Goal: Task Accomplishment & Management: Complete application form

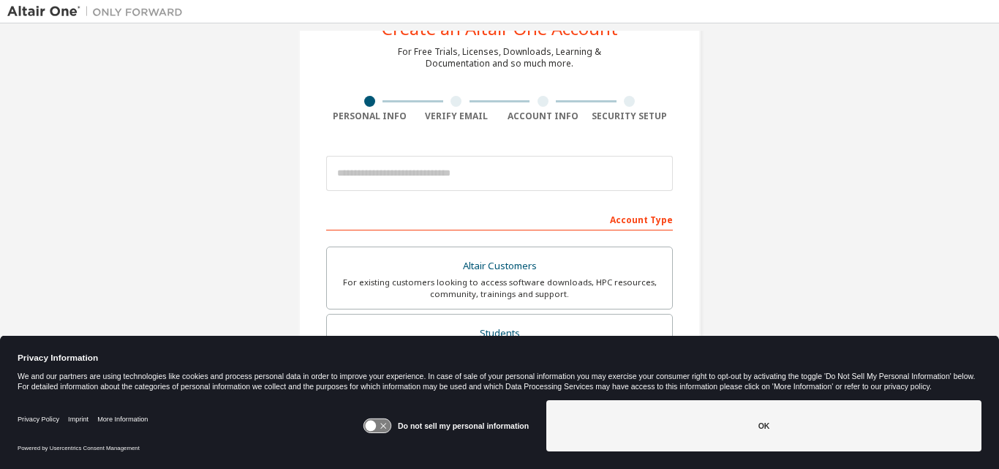
scroll to position [58, 0]
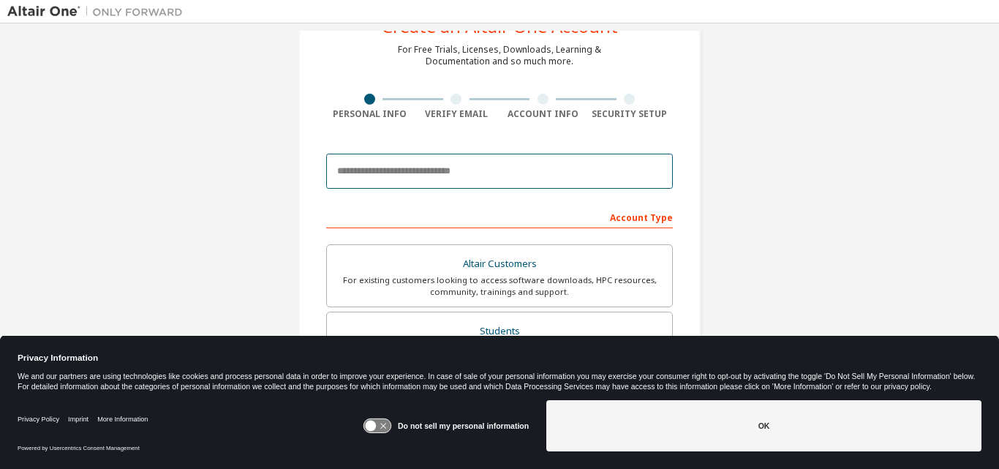
click at [380, 162] on input "email" at bounding box center [499, 171] width 347 height 35
type input "**********"
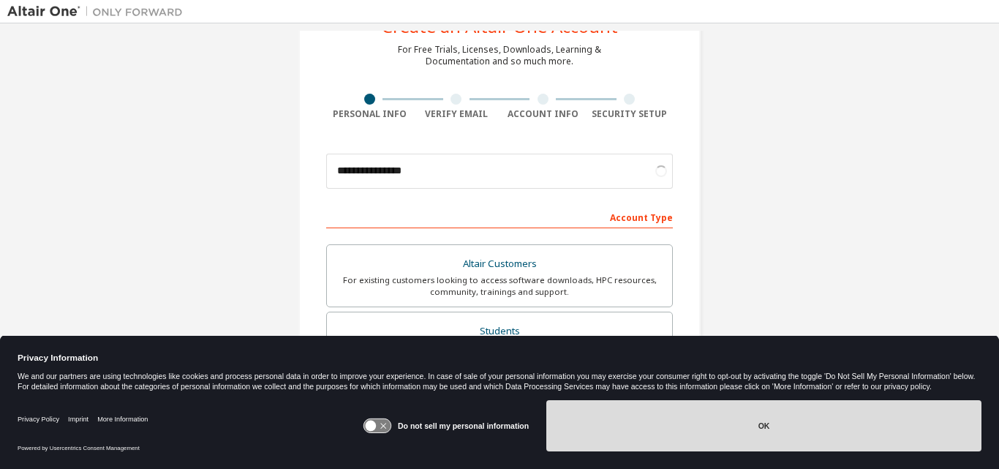
click at [642, 437] on button "OK" at bounding box center [763, 425] width 435 height 51
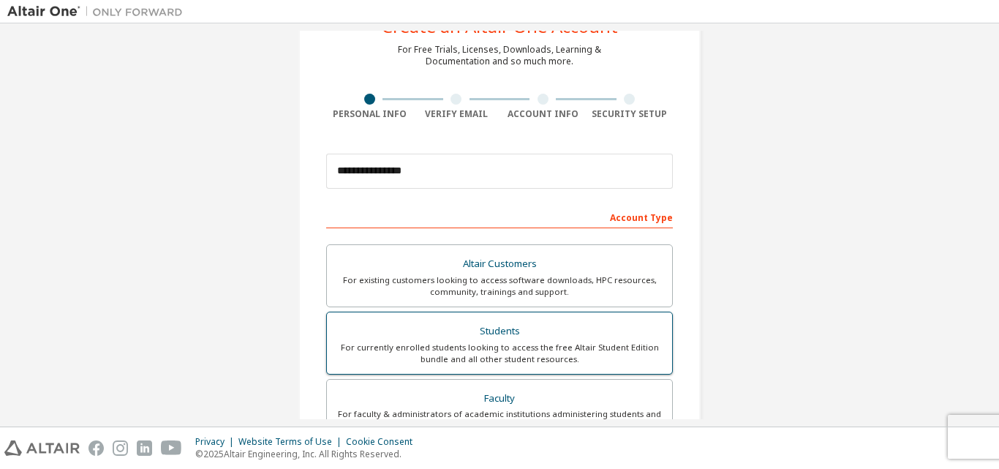
click at [562, 326] on div "Students" at bounding box center [500, 331] width 328 height 20
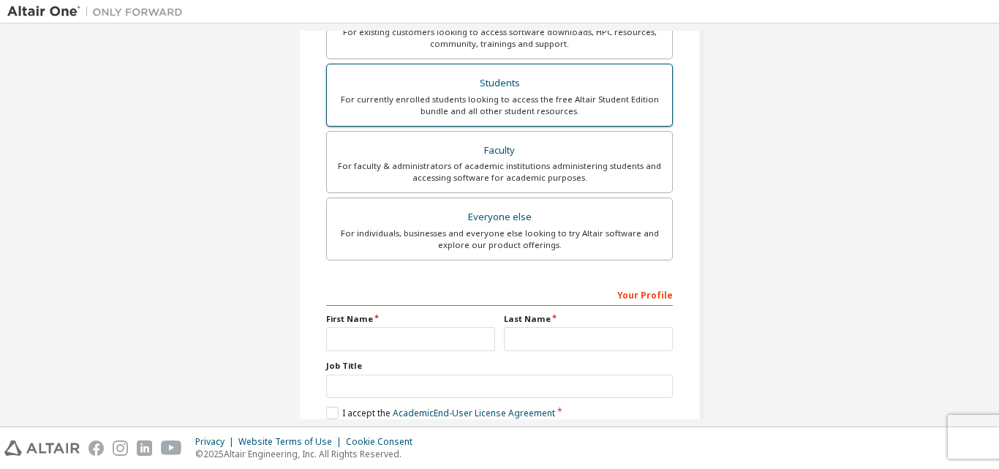
scroll to position [317, 0]
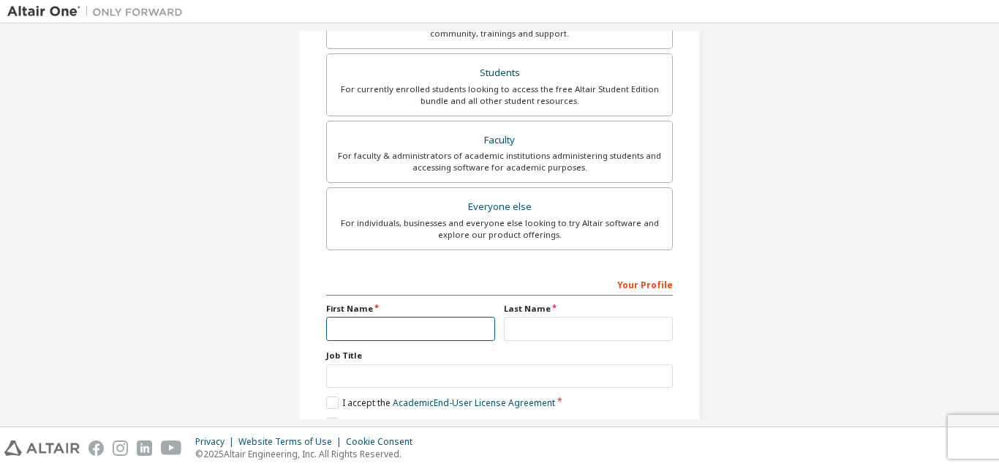
click at [470, 323] on input "text" at bounding box center [410, 329] width 169 height 24
type input "*****"
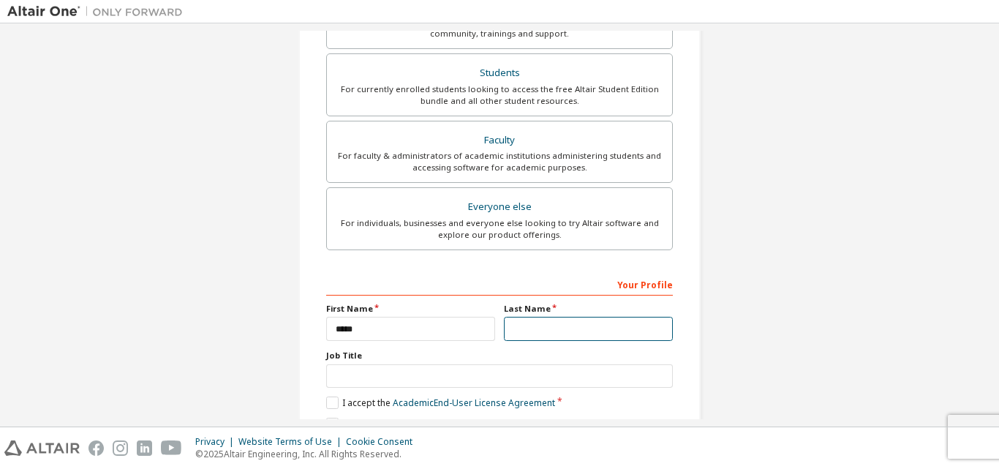
type input "*******"
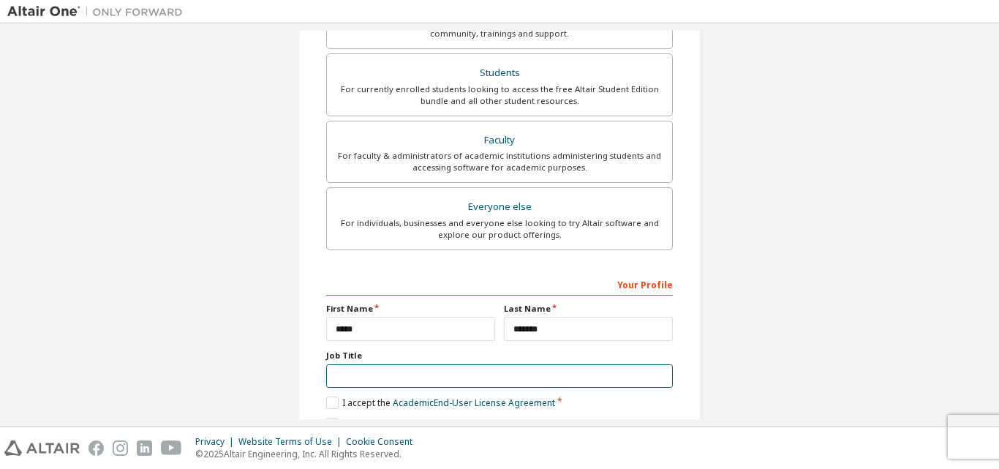
click at [392, 377] on input "text" at bounding box center [499, 376] width 347 height 24
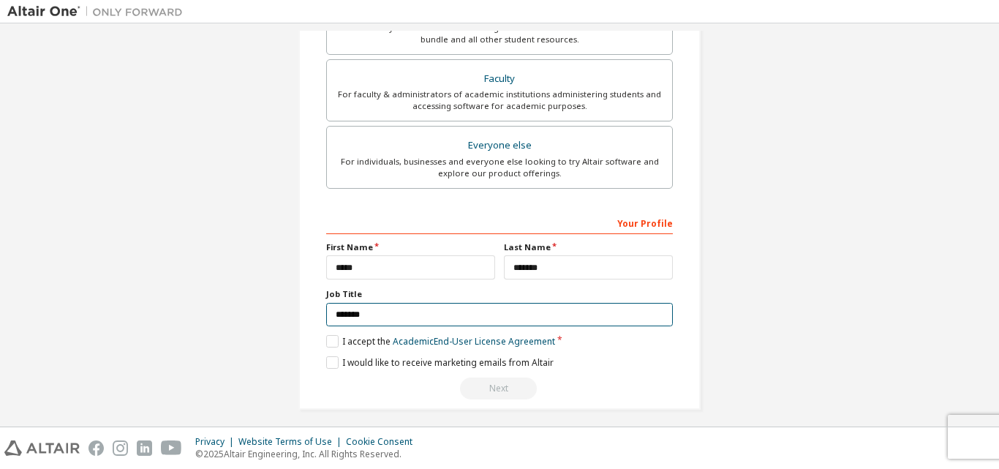
scroll to position [386, 0]
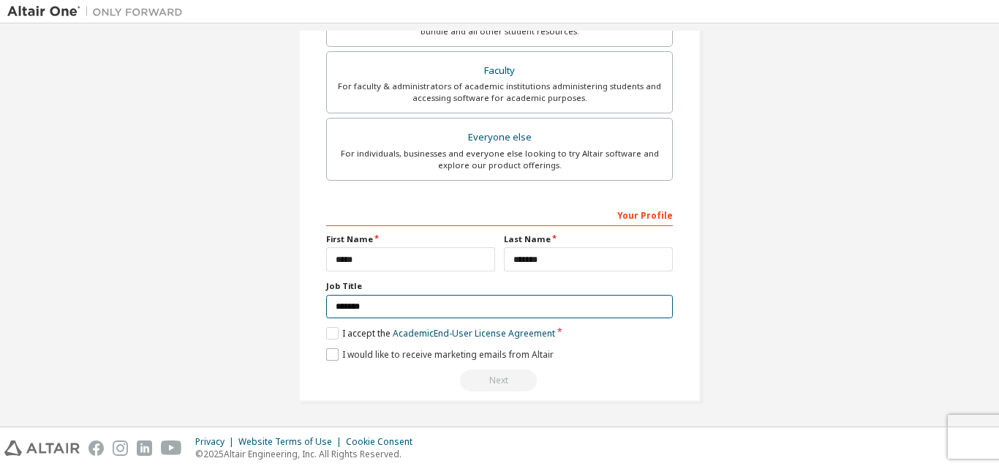
type input "*******"
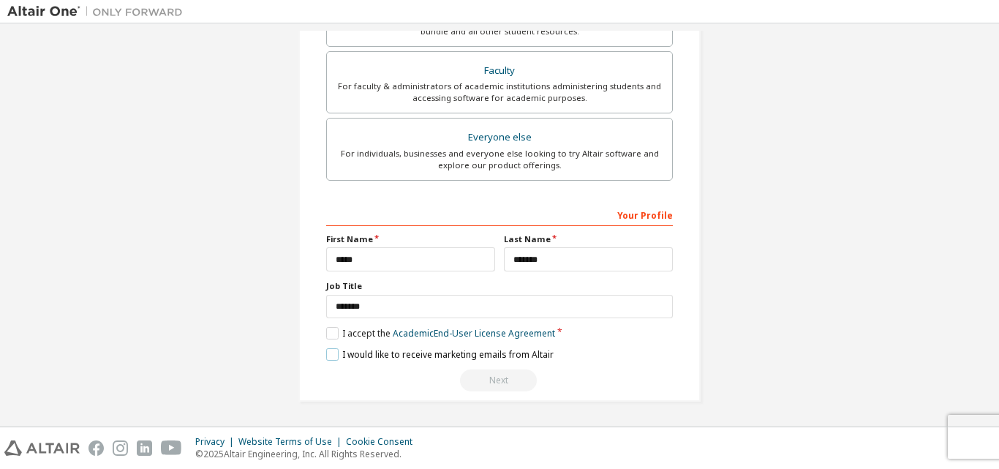
click at [327, 356] on label "I would like to receive marketing emails from Altair" at bounding box center [439, 354] width 227 height 12
click at [328, 333] on label "I accept the Academic End-User License Agreement" at bounding box center [440, 333] width 229 height 12
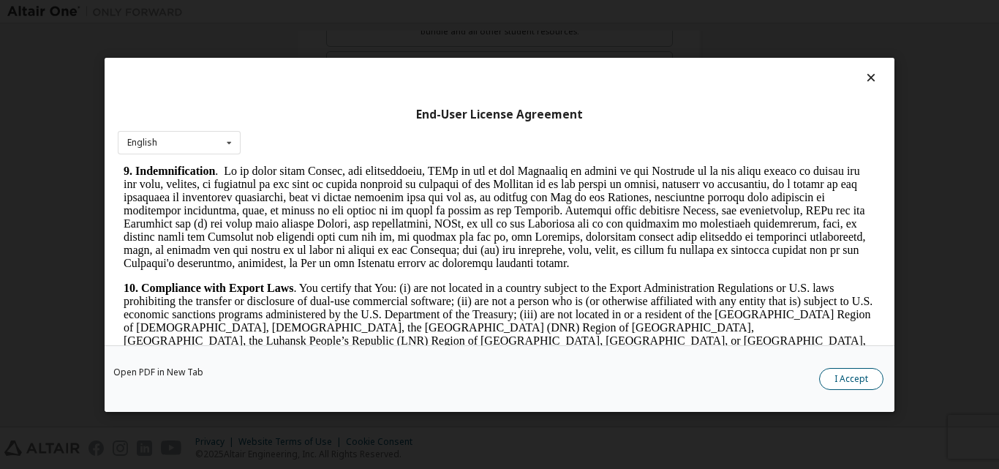
scroll to position [1852, 0]
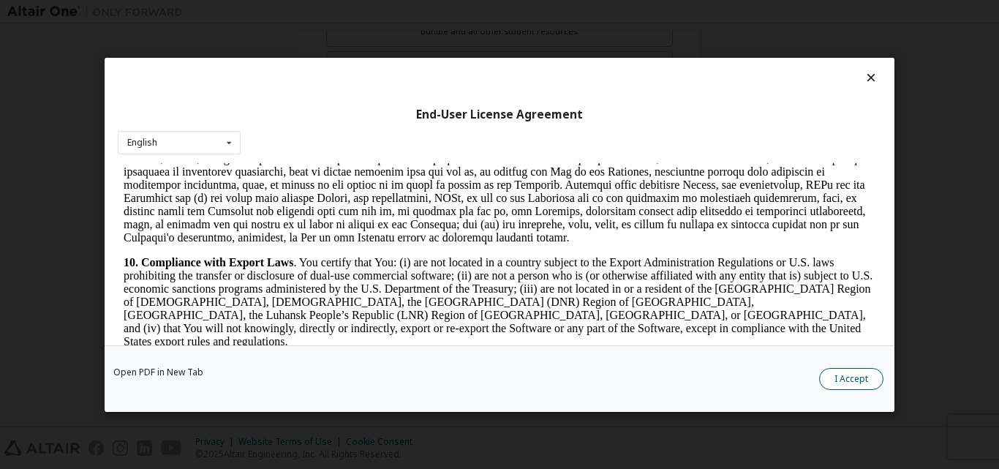
click at [840, 381] on button "I Accept" at bounding box center [851, 378] width 64 height 22
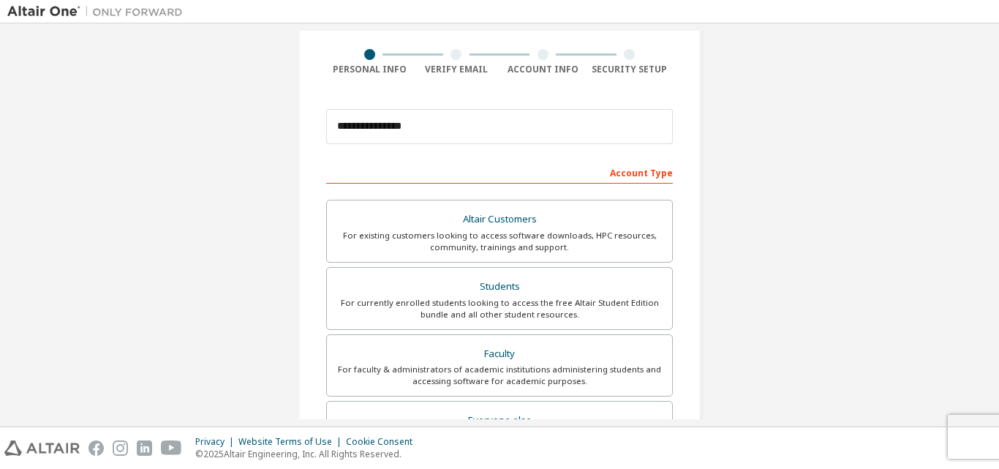
scroll to position [386, 0]
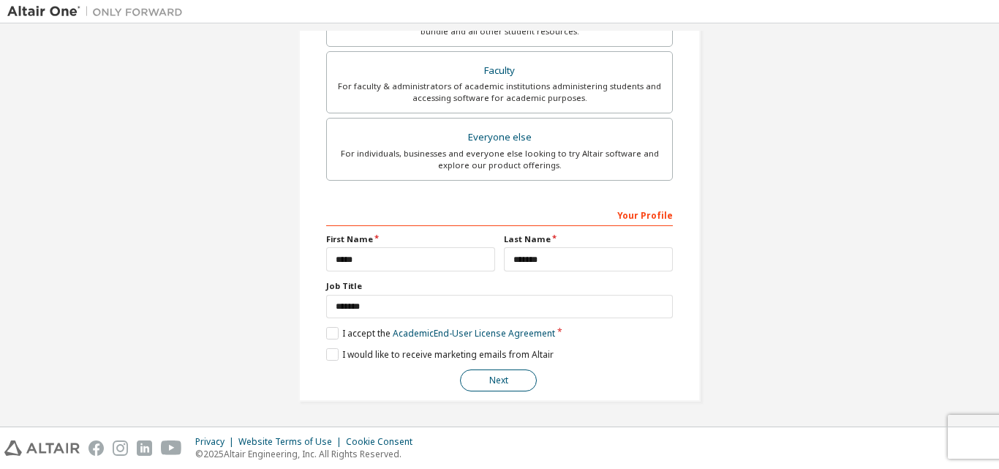
click at [522, 375] on button "Next" at bounding box center [498, 380] width 77 height 22
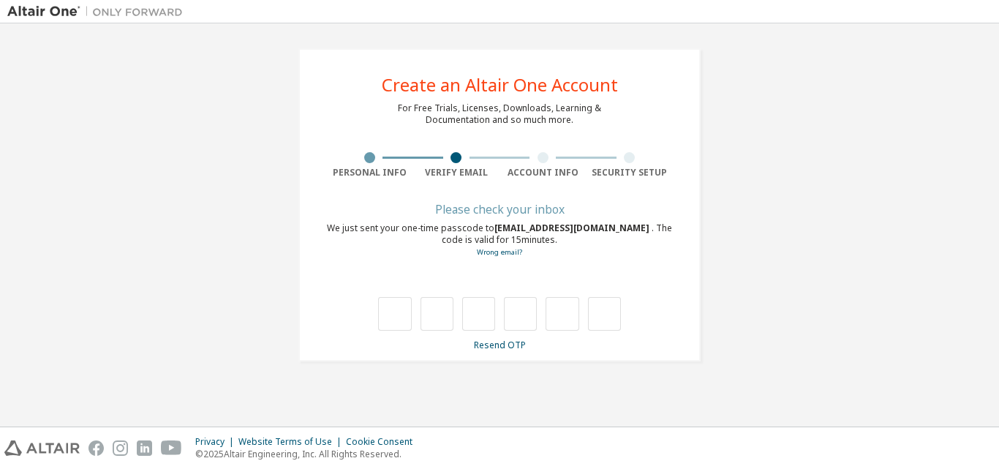
scroll to position [0, 0]
type input "*"
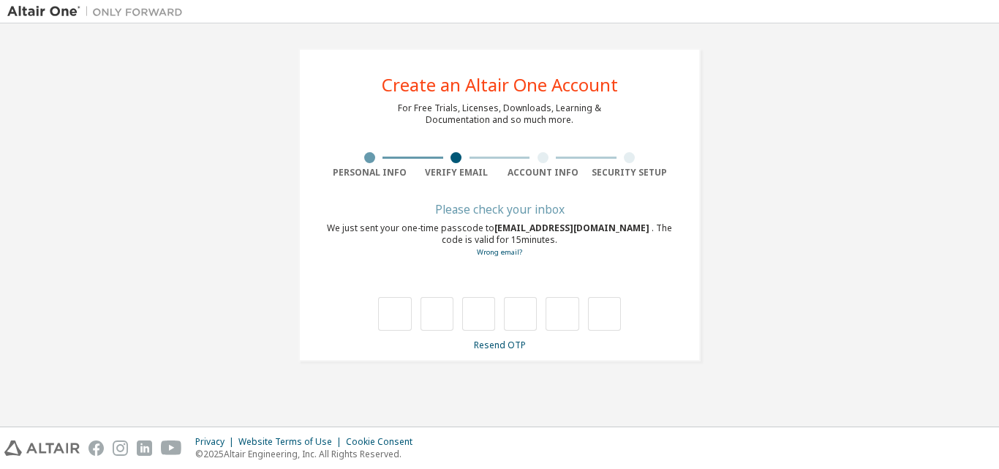
type input "*"
